Goal: Information Seeking & Learning: Find specific fact

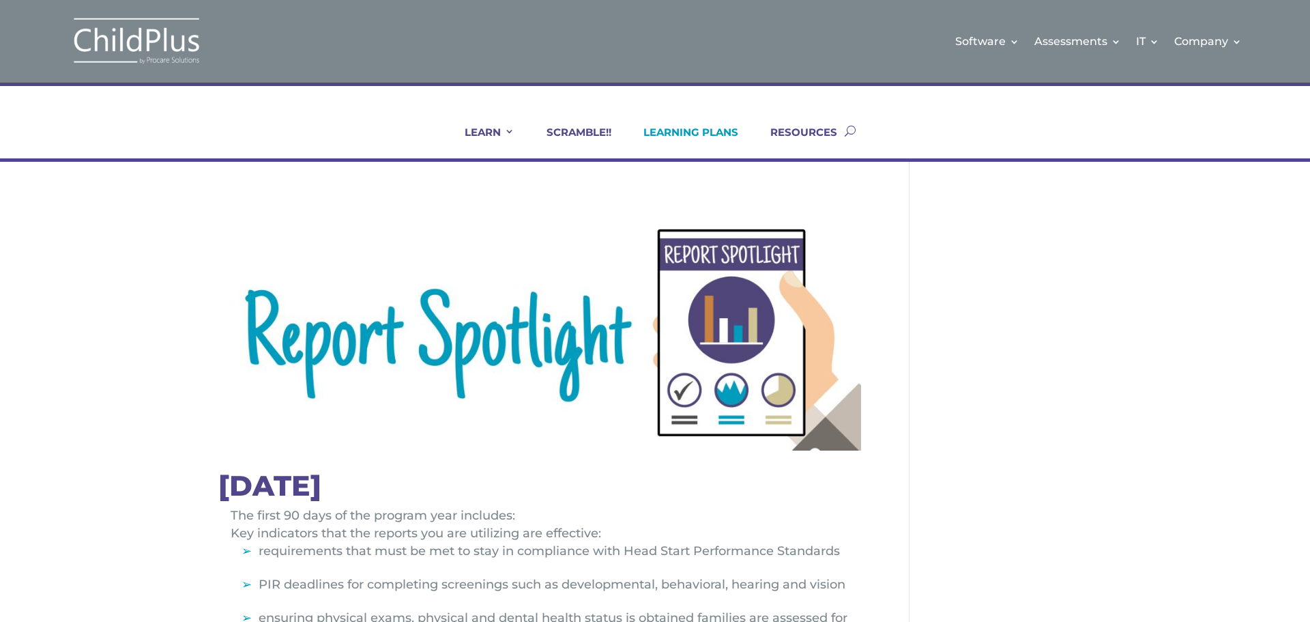
click at [710, 133] on link "LEARNING PLANS" at bounding box center [682, 142] width 112 height 33
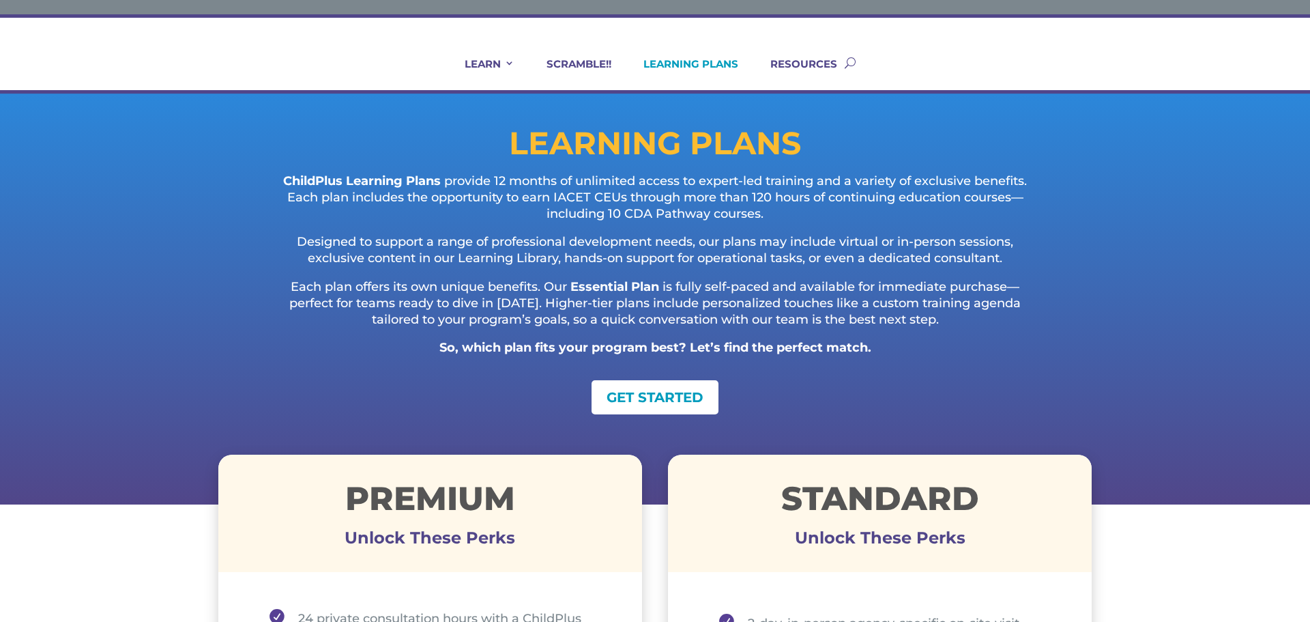
scroll to position [55, 0]
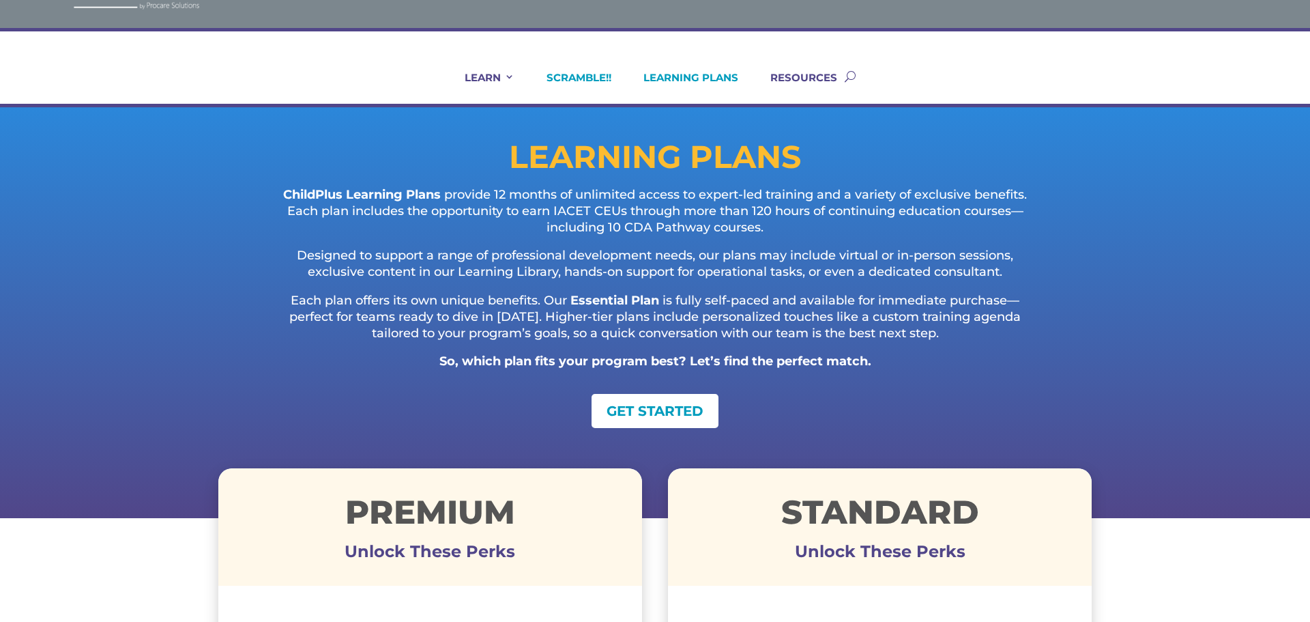
click at [566, 74] on link "SCRAMBLE!!" at bounding box center [571, 87] width 82 height 33
click at [796, 74] on link "RESOURCES" at bounding box center [795, 87] width 84 height 33
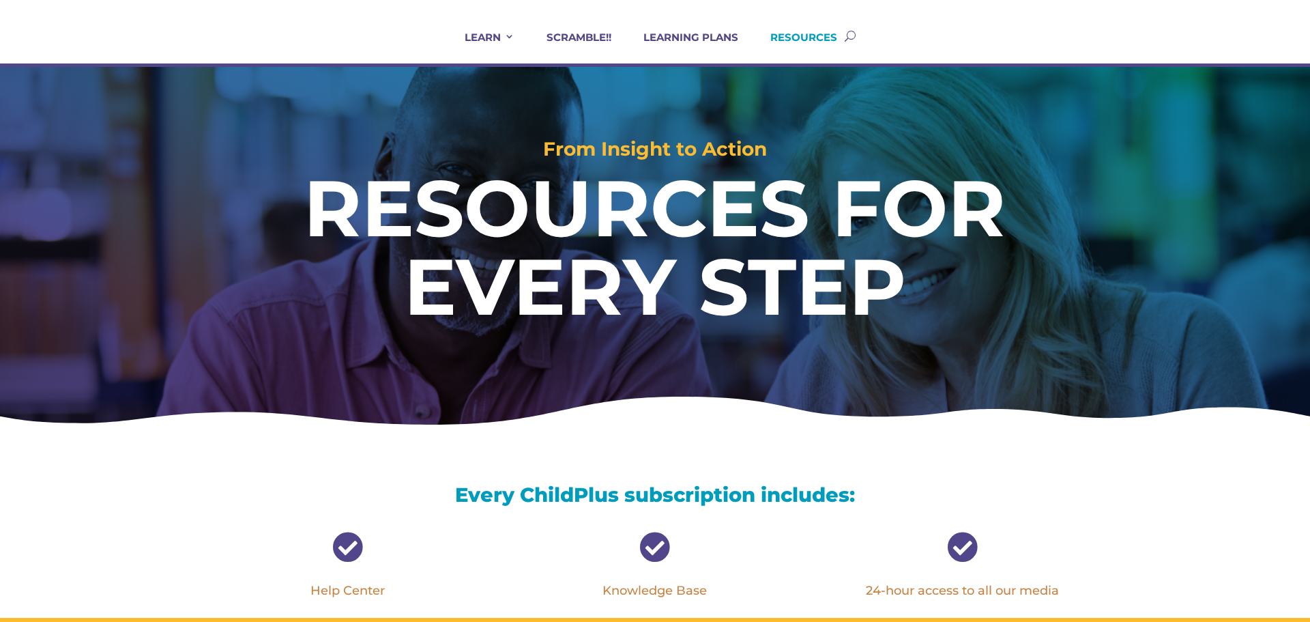
scroll to position [55, 0]
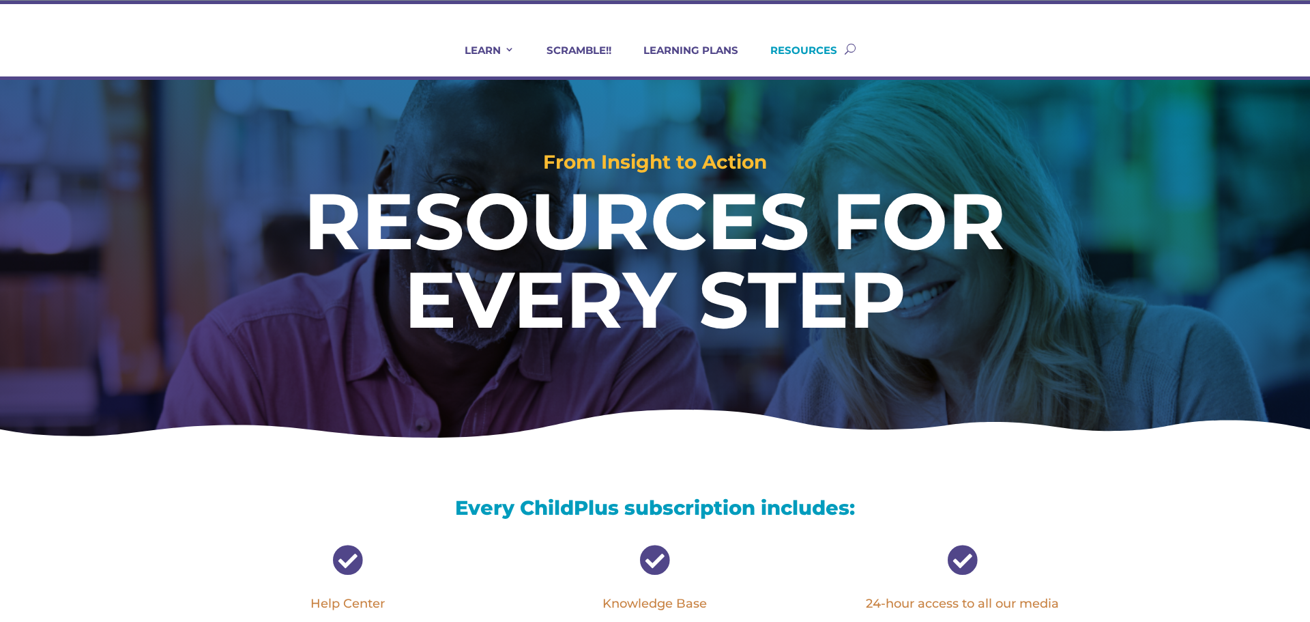
click at [852, 48] on button "button" at bounding box center [850, 48] width 11 height 55
type input "report codes list"
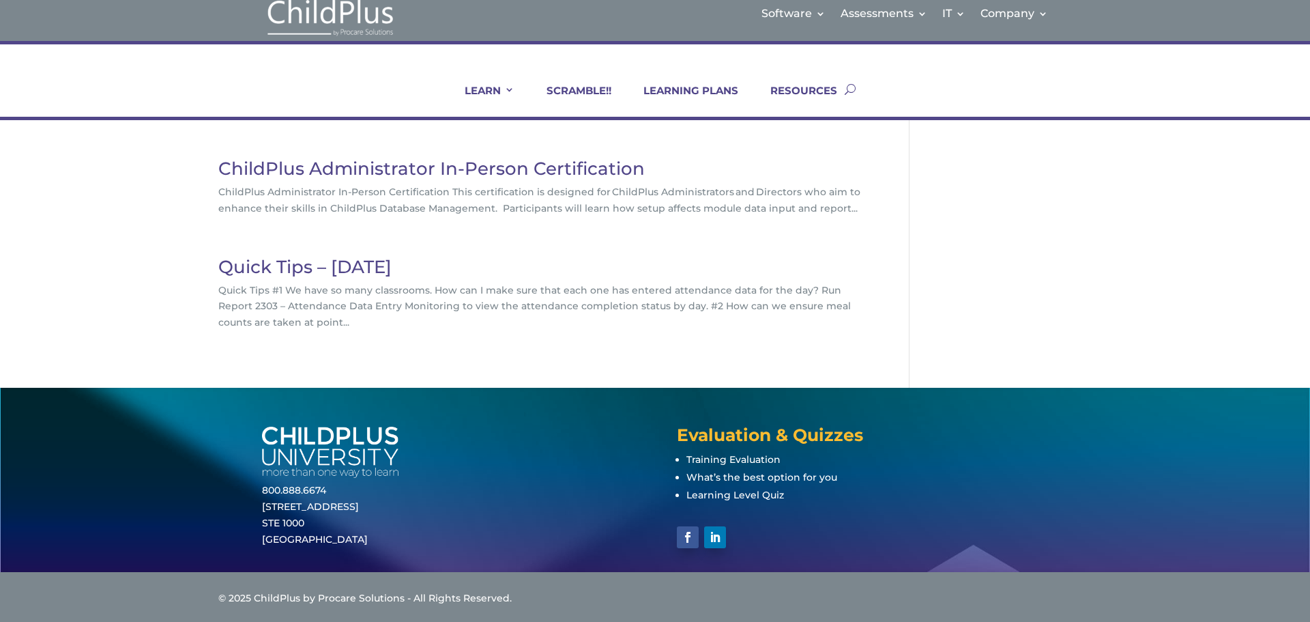
scroll to position [18, 0]
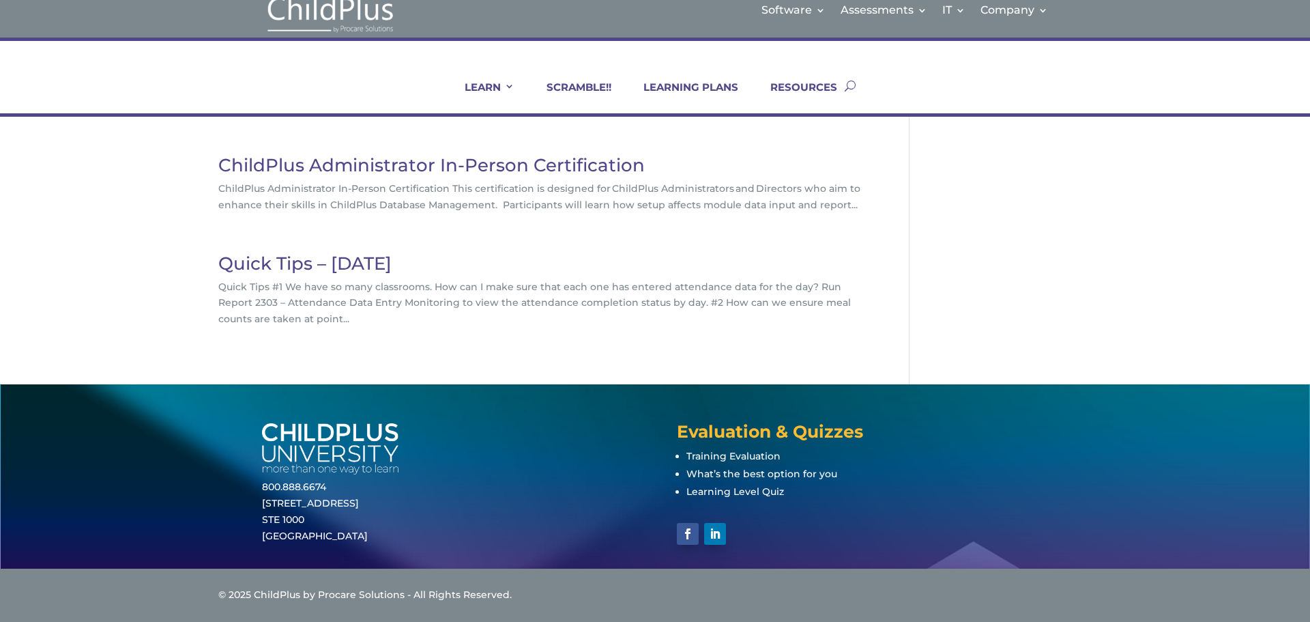
click at [392, 257] on link "Quick Tips – September 2021" at bounding box center [304, 263] width 173 height 22
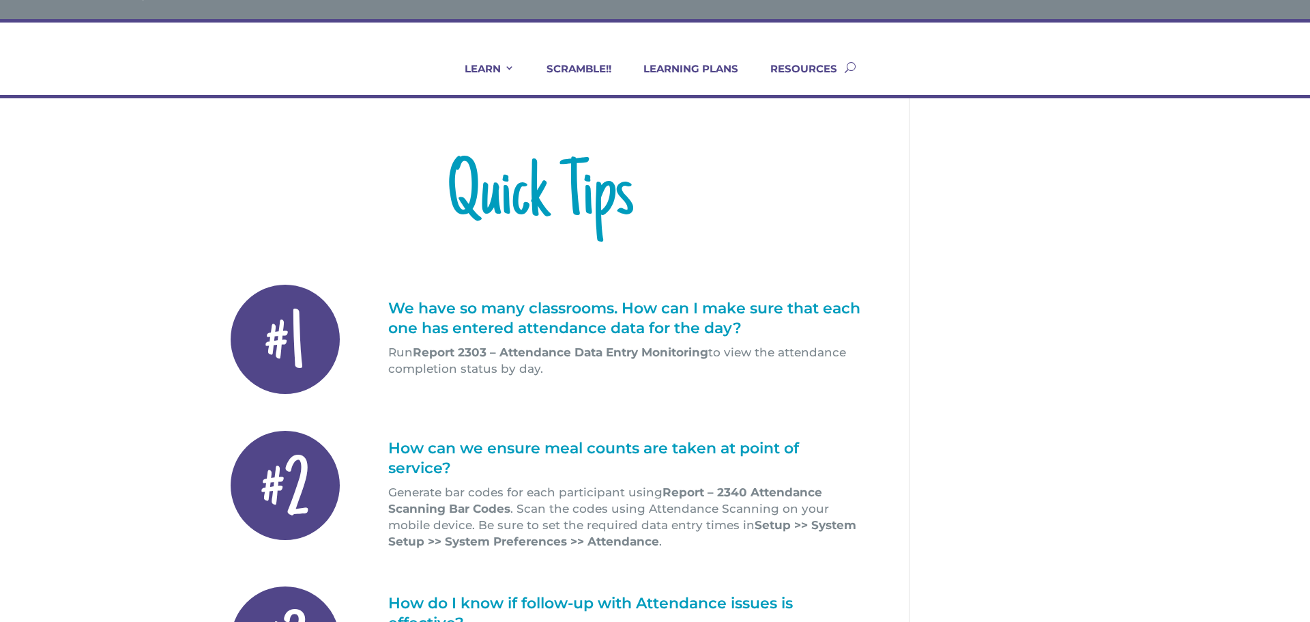
scroll to position [55, 0]
